Goal: Navigation & Orientation: Find specific page/section

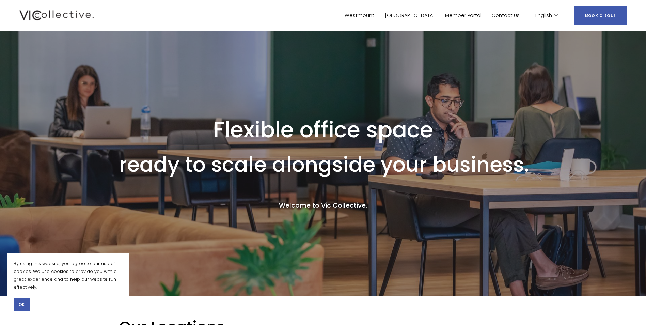
click at [431, 12] on link "[GEOGRAPHIC_DATA]" at bounding box center [410, 16] width 50 height 10
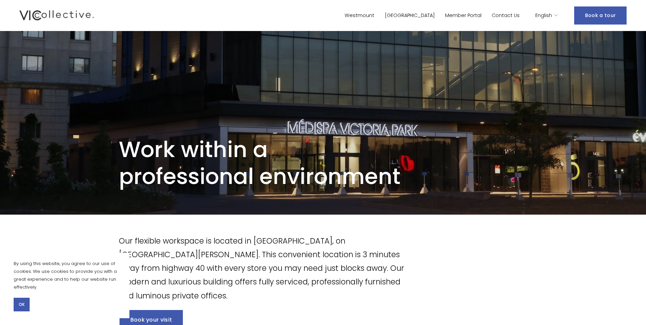
click at [557, 14] on icon "language picker" at bounding box center [555, 15] width 5 height 5
click at [554, 14] on div "English" at bounding box center [546, 16] width 23 height 10
